Goal: Transaction & Acquisition: Purchase product/service

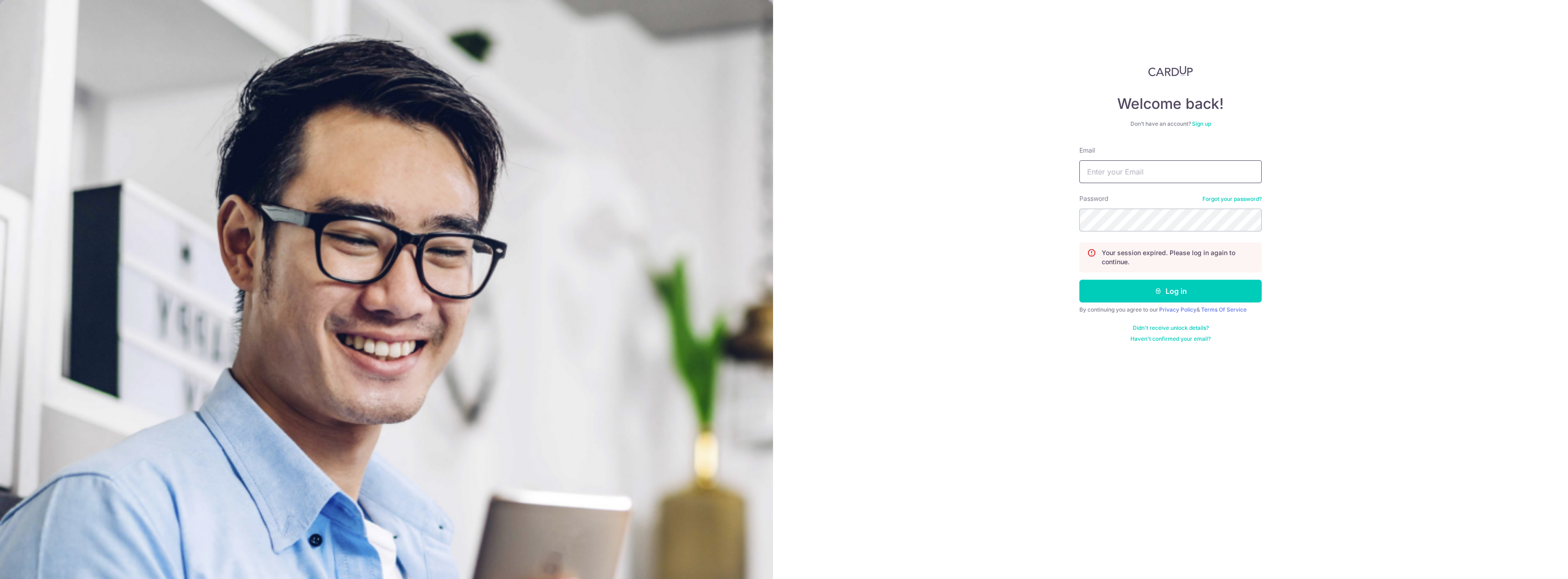
click at [1100, 176] on input "Email" at bounding box center [1170, 171] width 183 height 22
type input "christabel.kohsy@gmail.com"
click at [1179, 291] on button "Log in" at bounding box center [1170, 291] width 183 height 22
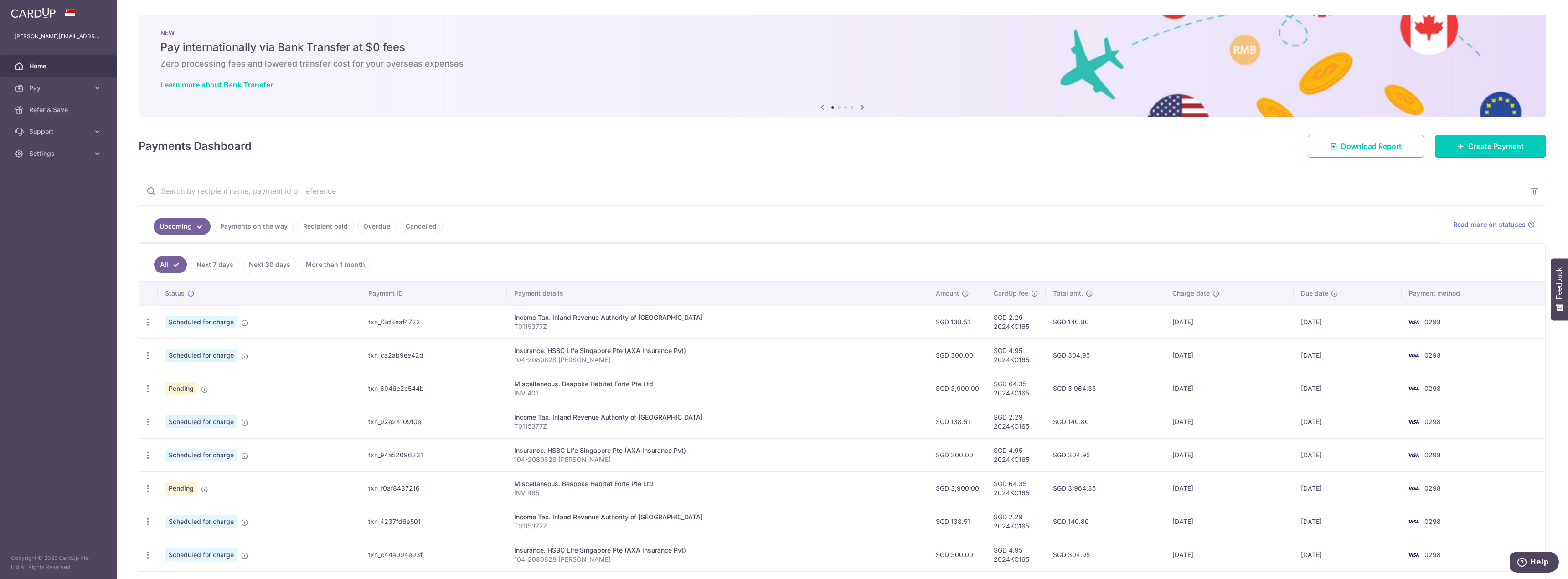
click at [1502, 139] on link "Create Payment" at bounding box center [1490, 146] width 111 height 22
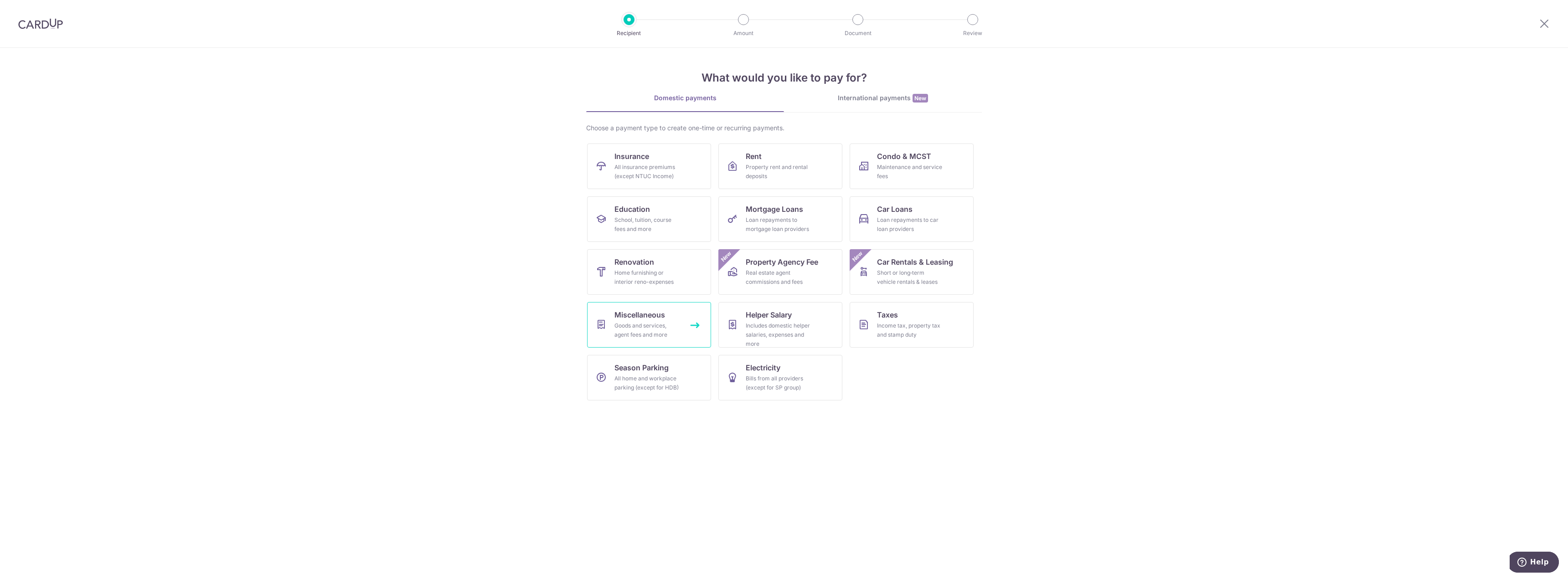
click at [668, 326] on div "Goods and services, agent fees and more" at bounding box center [647, 330] width 65 height 18
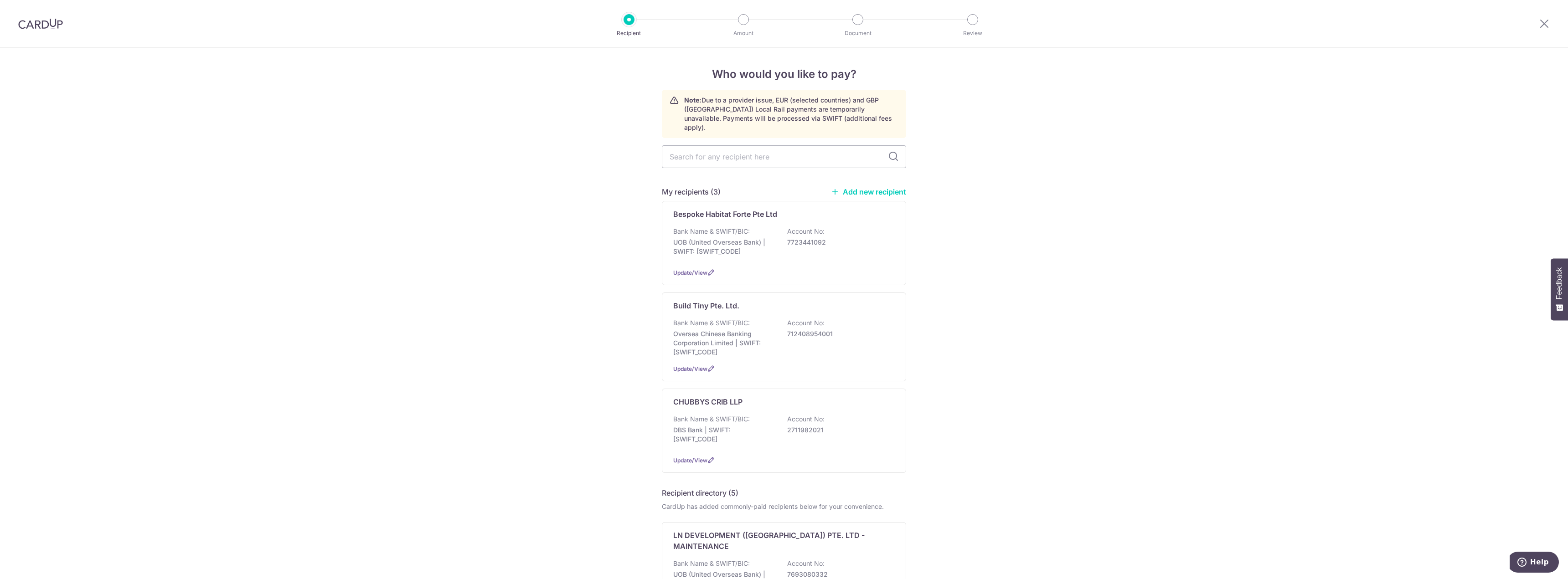
click at [734, 268] on div "Update/View" at bounding box center [784, 272] width 221 height 9
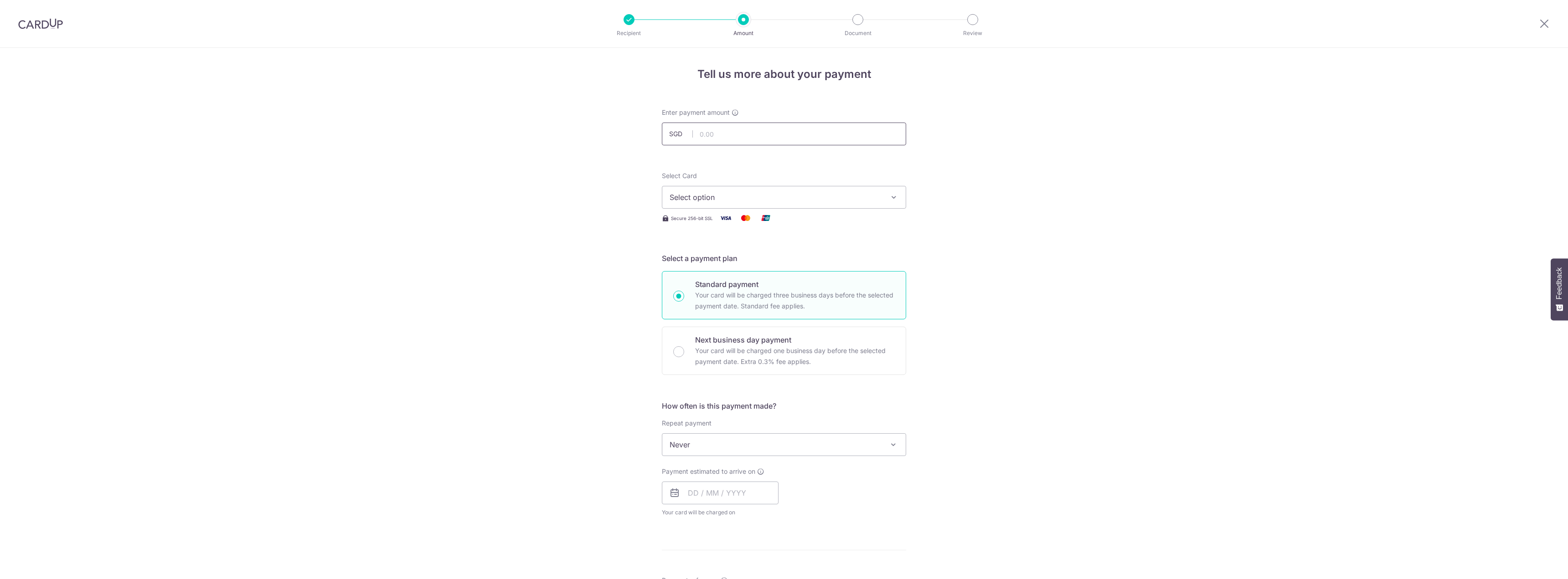
drag, startPoint x: 0, startPoint y: 0, endPoint x: 740, endPoint y: 130, distance: 751.3
click at [740, 130] on input "text" at bounding box center [784, 133] width 245 height 22
type input "3,900.00"
drag, startPoint x: 1021, startPoint y: 182, endPoint x: 931, endPoint y: 205, distance: 92.9
click at [1021, 182] on div "Tell us more about your payment Enter payment amount SGD 3,900.00 3900.00 Selec…" at bounding box center [784, 459] width 1568 height 823
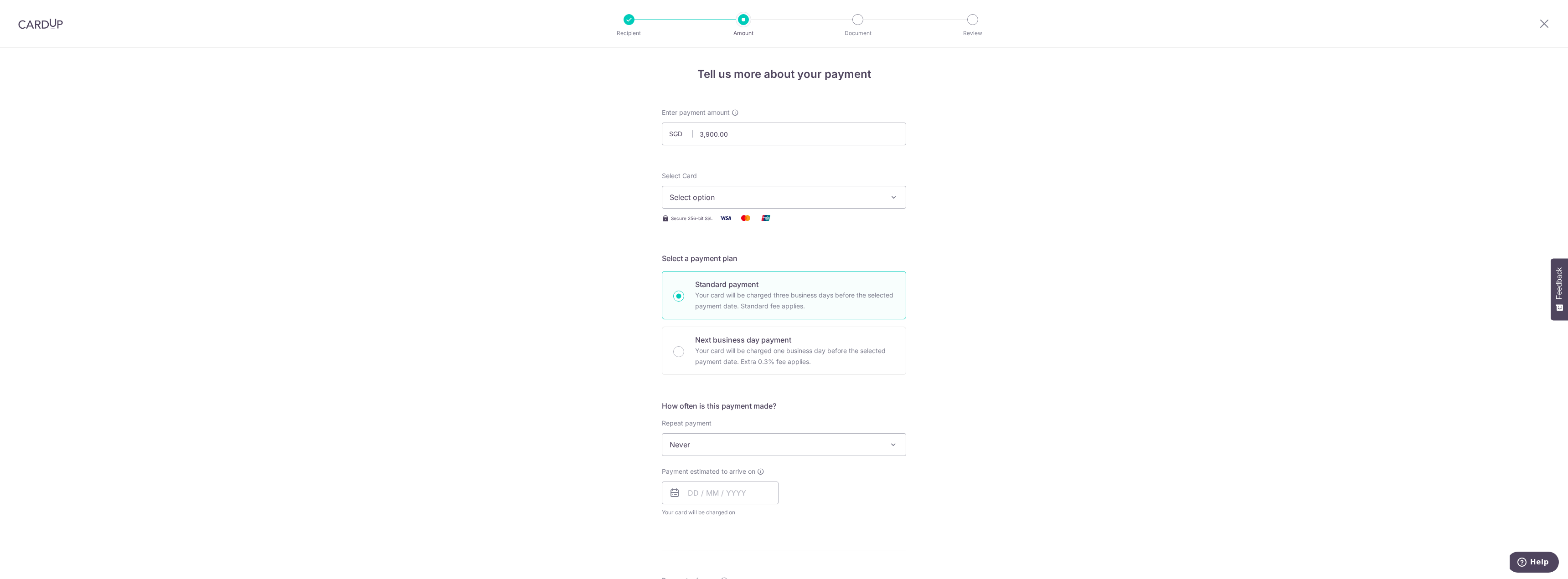
click at [832, 193] on span "Select option" at bounding box center [776, 197] width 213 height 11
click at [728, 266] on span "**** 9203" at bounding box center [784, 262] width 229 height 11
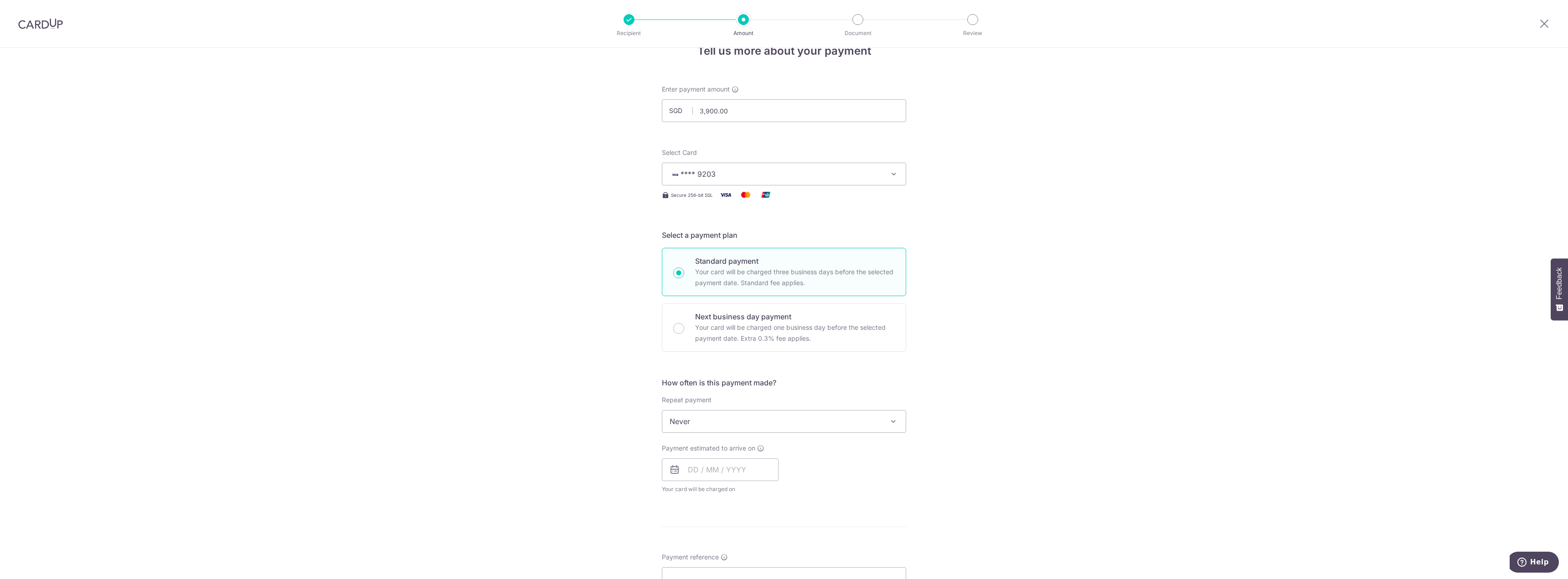
scroll to position [46, 0]
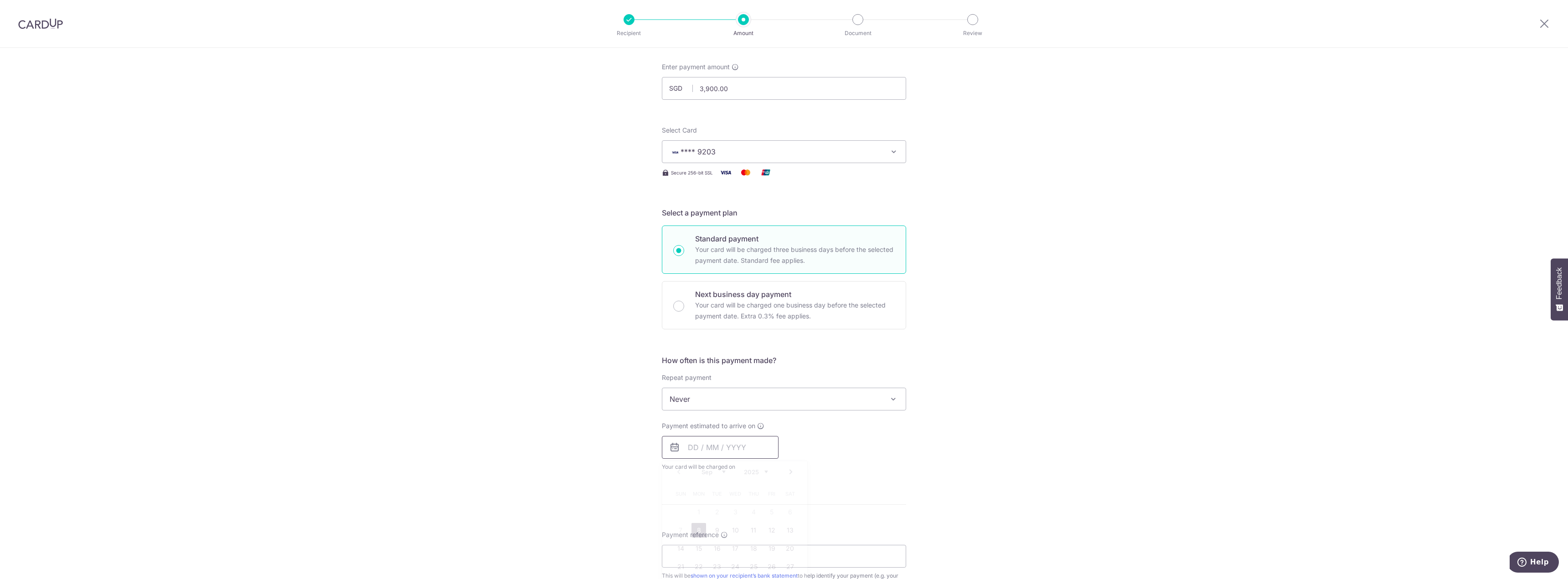
click at [684, 450] on input "text" at bounding box center [720, 447] width 116 height 22
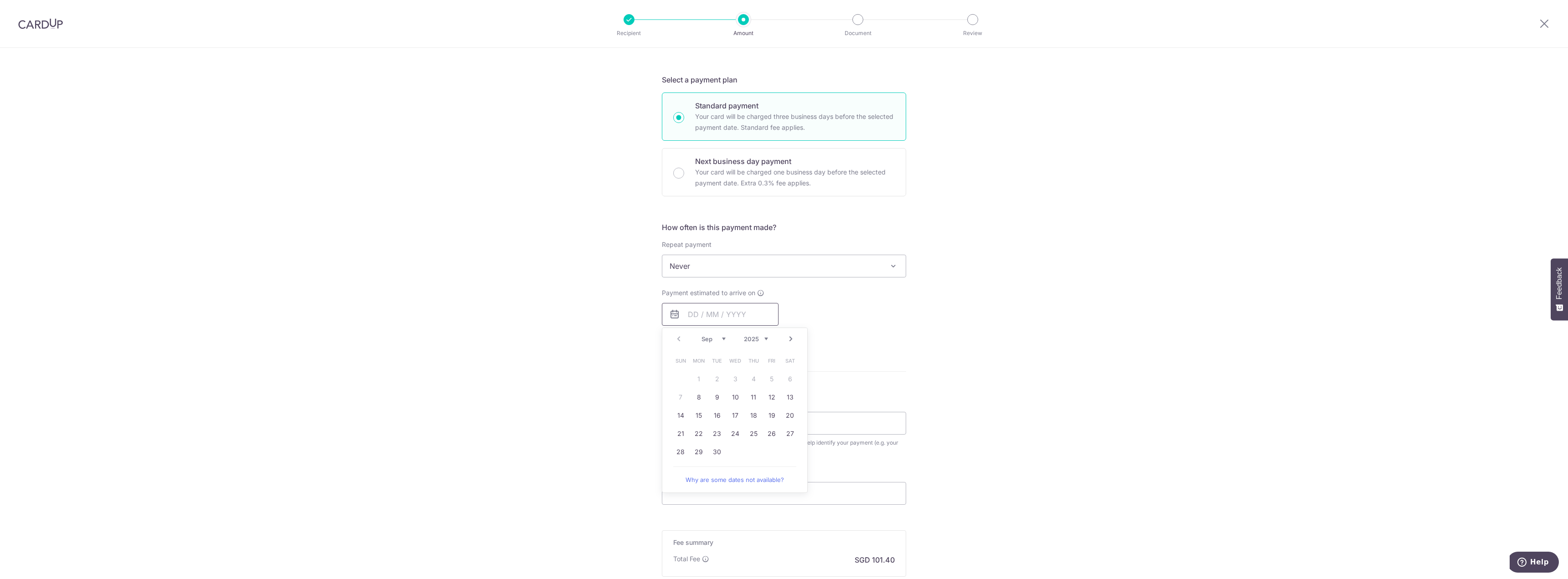
scroll to position [182, 0]
click at [718, 336] on select "Sep Oct Nov Dec" at bounding box center [714, 335] width 24 height 7
click at [728, 375] on link "3" at bounding box center [734, 375] width 15 height 15
click at [734, 312] on input "03/12/2025" at bounding box center [720, 311] width 116 height 22
click at [766, 373] on link "5" at bounding box center [772, 375] width 15 height 15
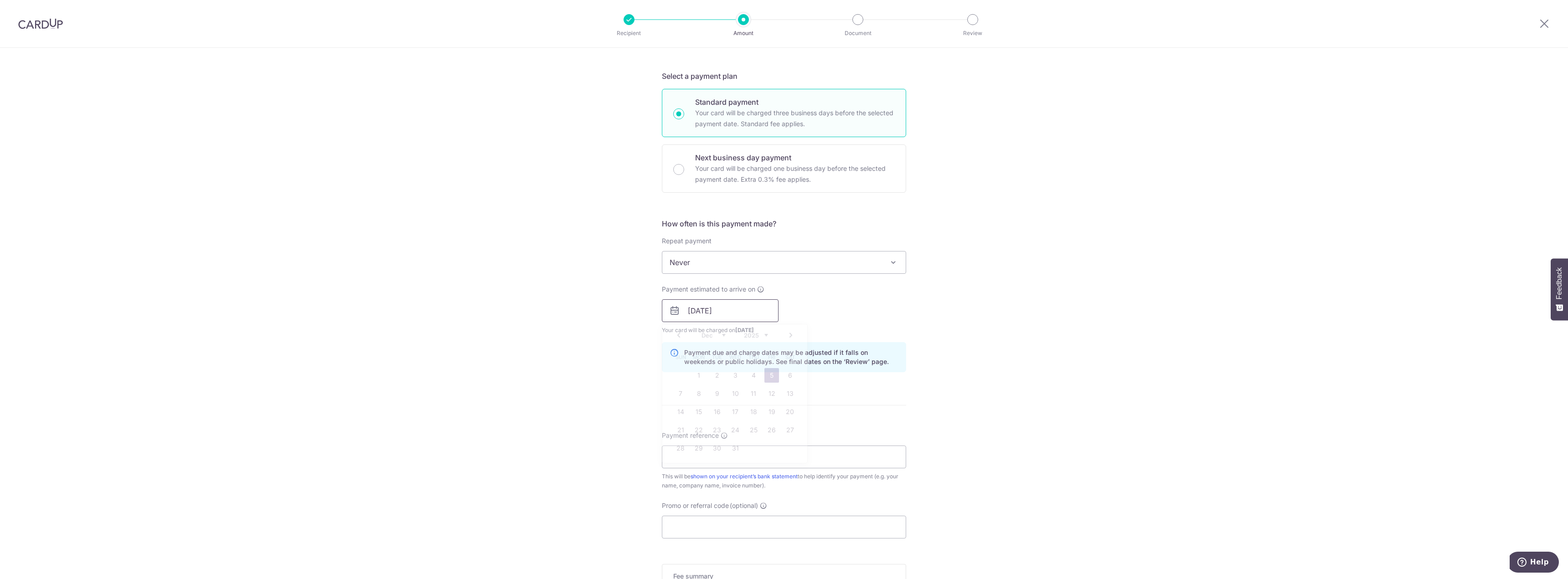
click at [716, 315] on input "05/12/2025" at bounding box center [720, 311] width 116 height 22
click at [753, 377] on link "4" at bounding box center [753, 375] width 15 height 15
type input "[DATE]"
click at [998, 300] on div "Tell us more about your payment Enter payment amount SGD 3,900.00 3900.00 Selec…" at bounding box center [784, 296] width 1568 height 861
click at [676, 459] on input "Payment reference" at bounding box center [784, 457] width 245 height 22
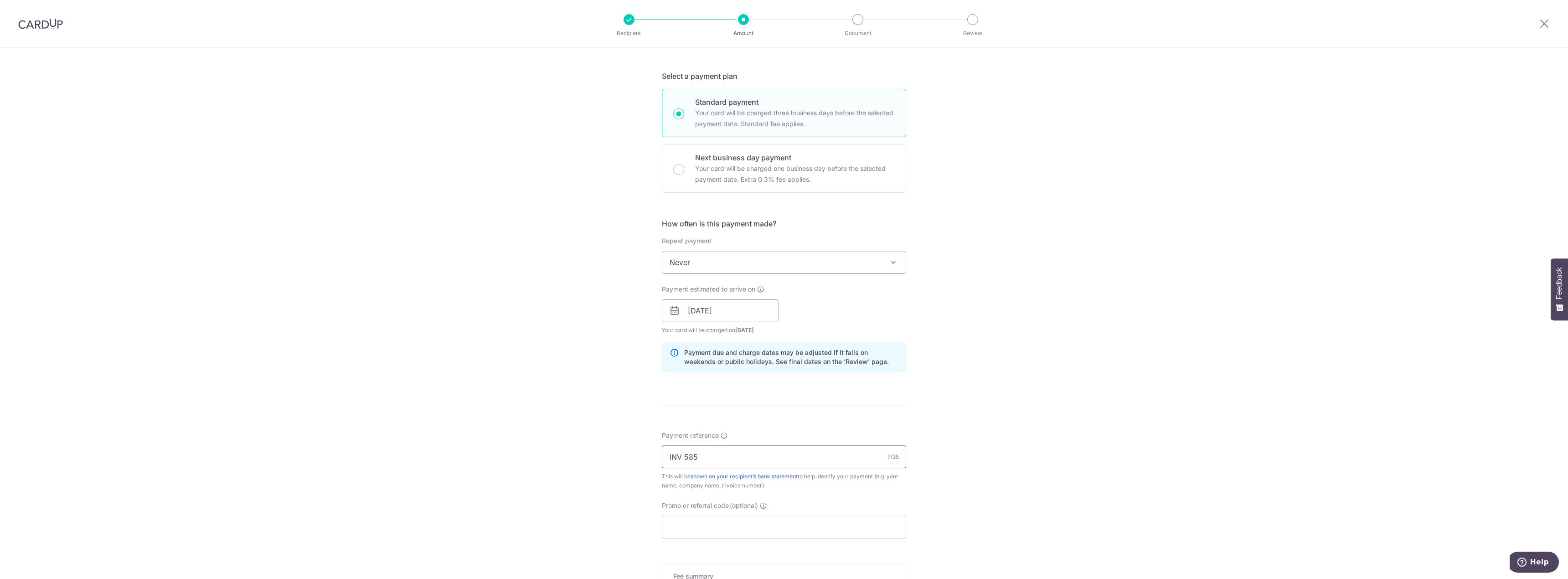
type input "INV 585"
click at [690, 528] on input "Promo or referral code (optional)" at bounding box center [784, 527] width 245 height 22
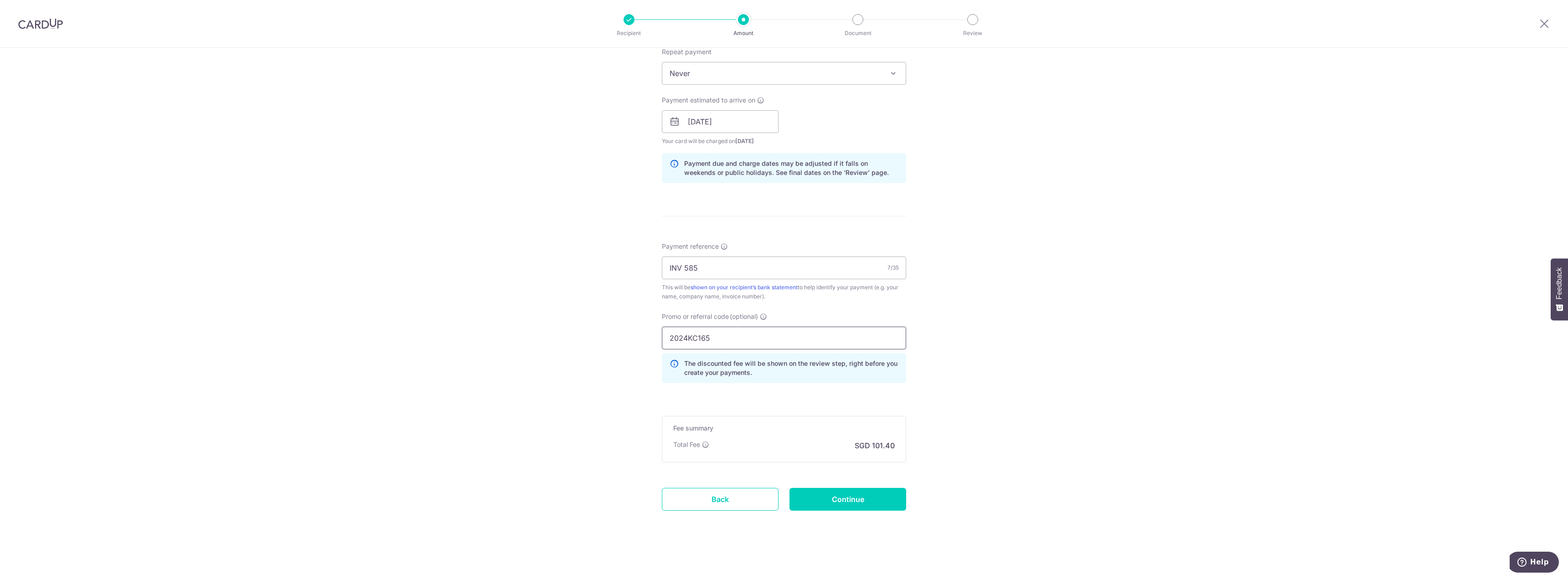
type input "2024KC165"
click at [864, 500] on input "Continue" at bounding box center [847, 499] width 116 height 22
type input "Create Schedule"
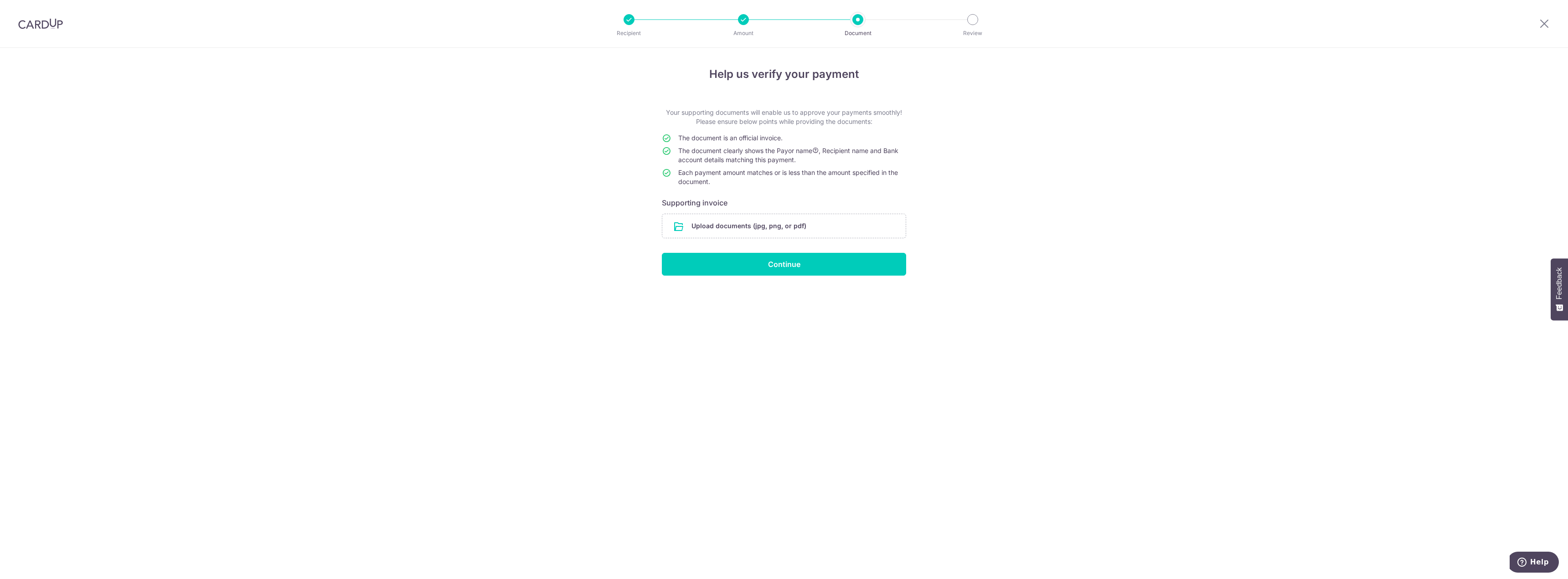
click at [785, 231] on input "file" at bounding box center [784, 226] width 244 height 24
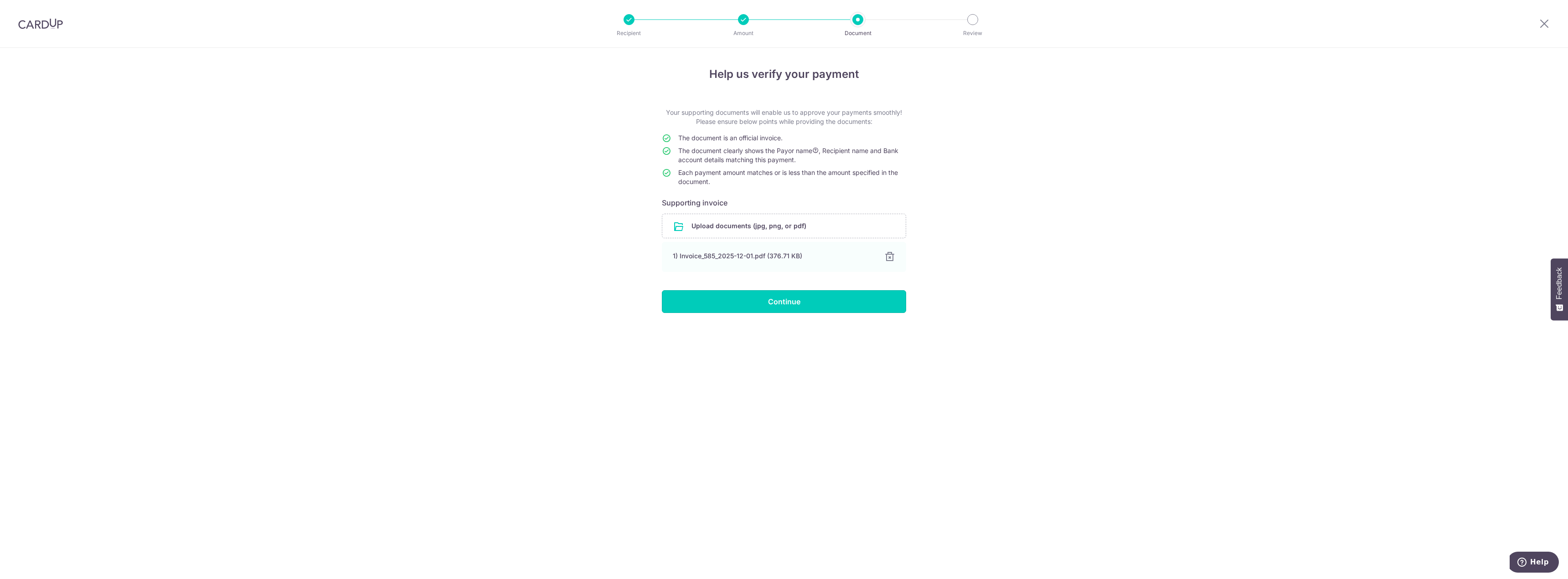
click at [827, 308] on input "Continue" at bounding box center [784, 301] width 245 height 22
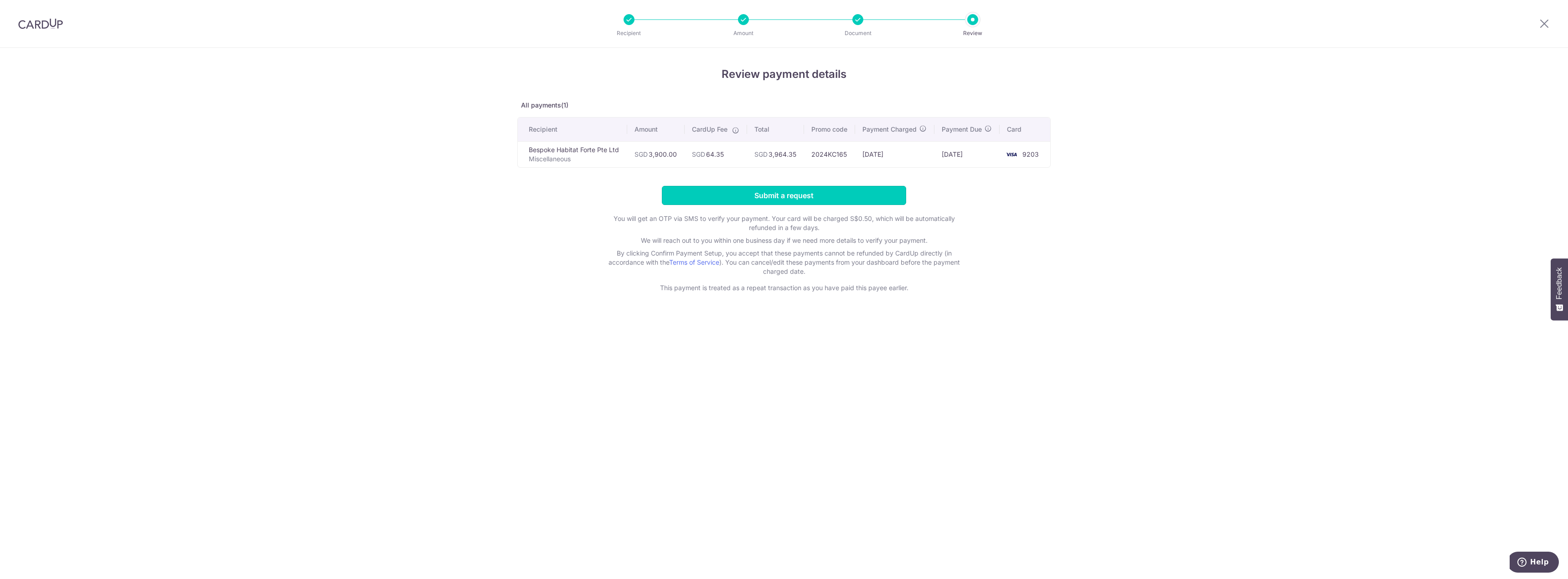
click at [834, 196] on input "Submit a request" at bounding box center [784, 195] width 245 height 19
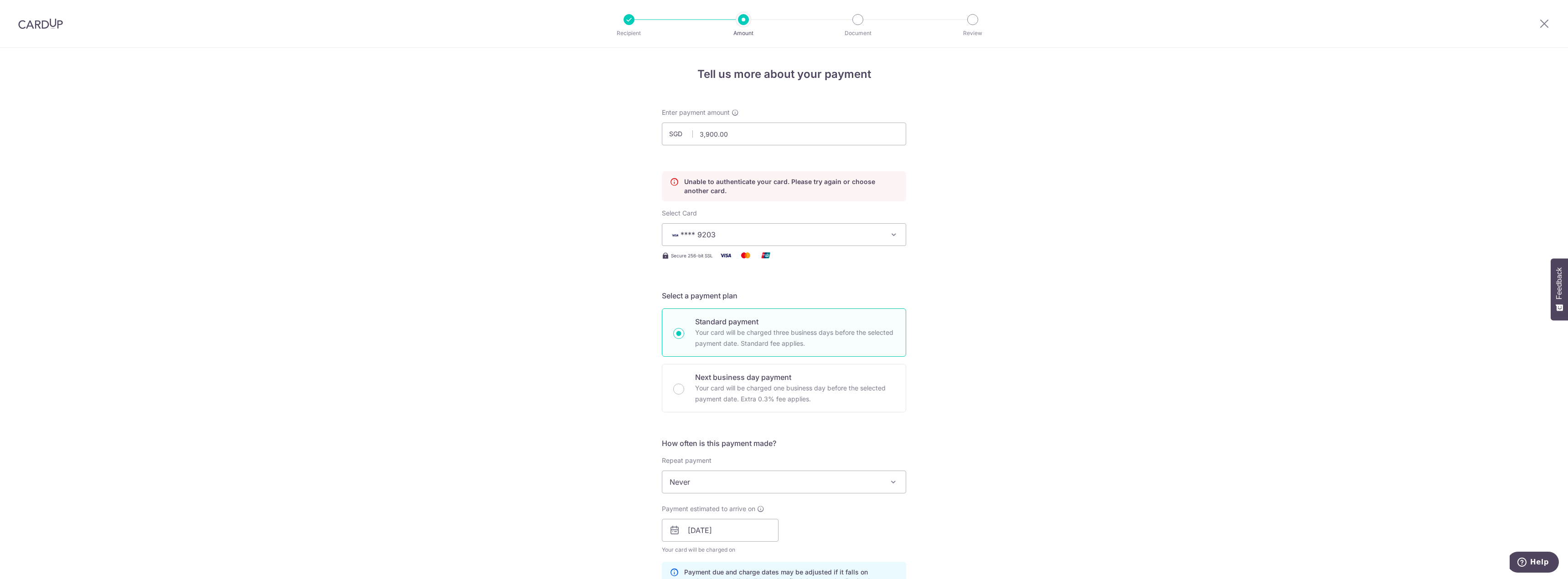
click at [841, 241] on button "**** 9203" at bounding box center [784, 234] width 245 height 22
drag, startPoint x: 732, startPoint y: 325, endPoint x: 831, endPoint y: 327, distance: 99.0
click at [732, 325] on span "**** 0298" at bounding box center [784, 321] width 229 height 11
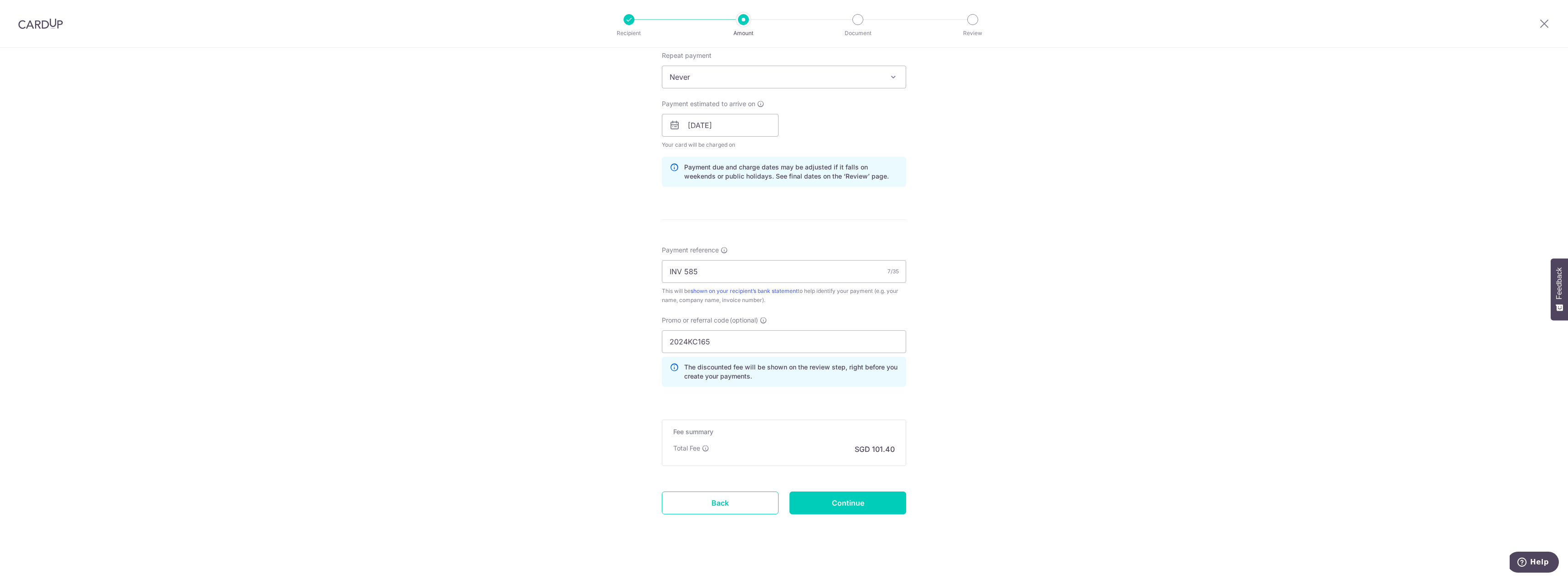
scroll to position [409, 0]
click at [854, 496] on input "Continue" at bounding box center [847, 499] width 116 height 22
type input "Update Schedule"
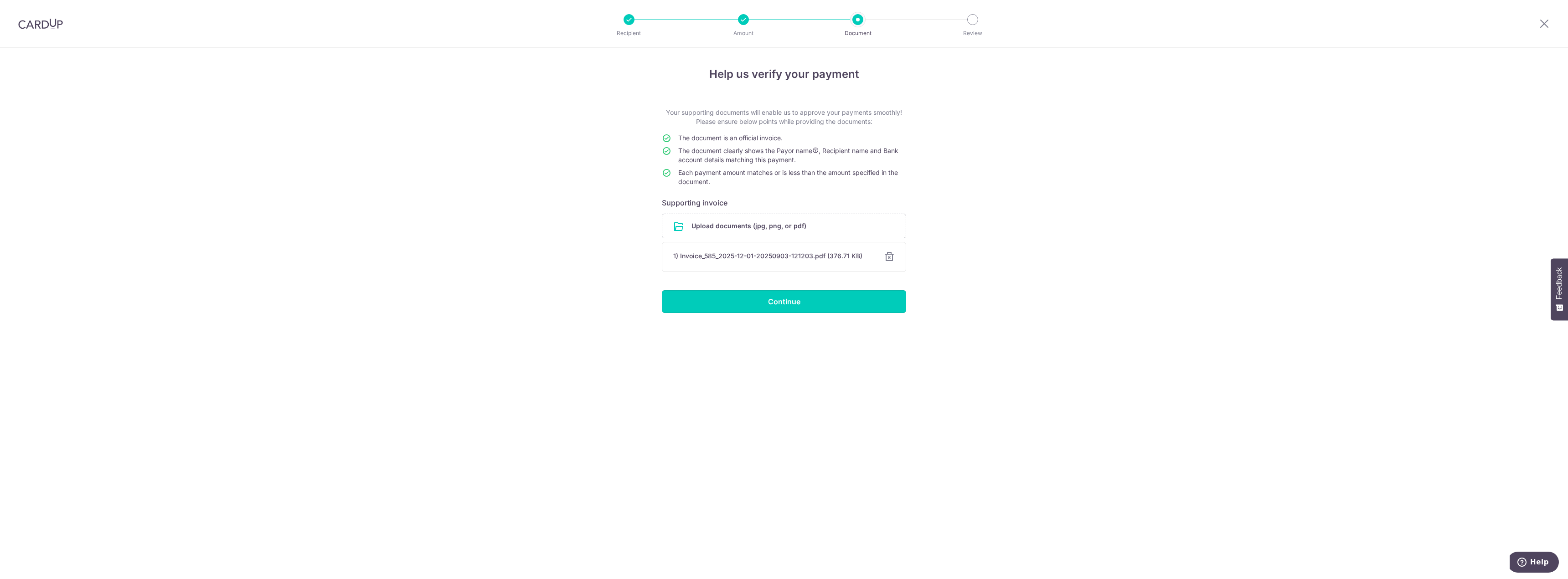
click at [786, 309] on input "Continue" at bounding box center [784, 301] width 245 height 22
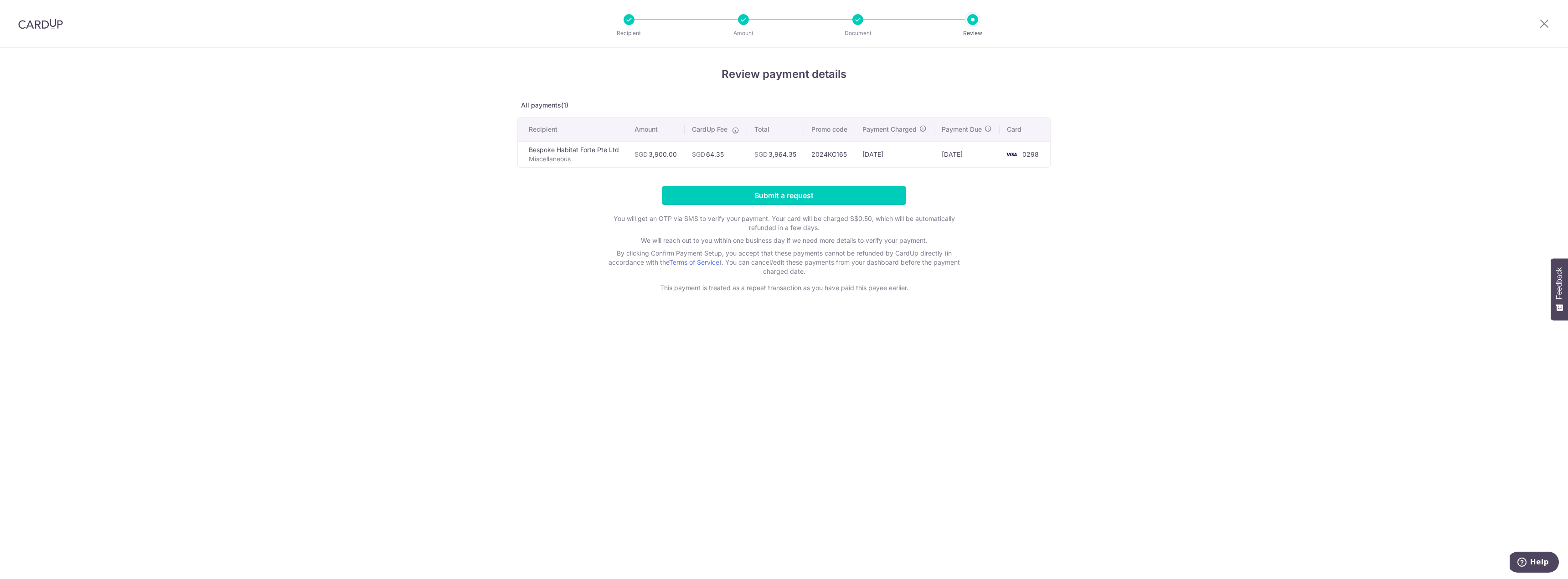
click at [818, 198] on input "Submit a request" at bounding box center [784, 195] width 245 height 19
